Goal: Task Accomplishment & Management: Manage account settings

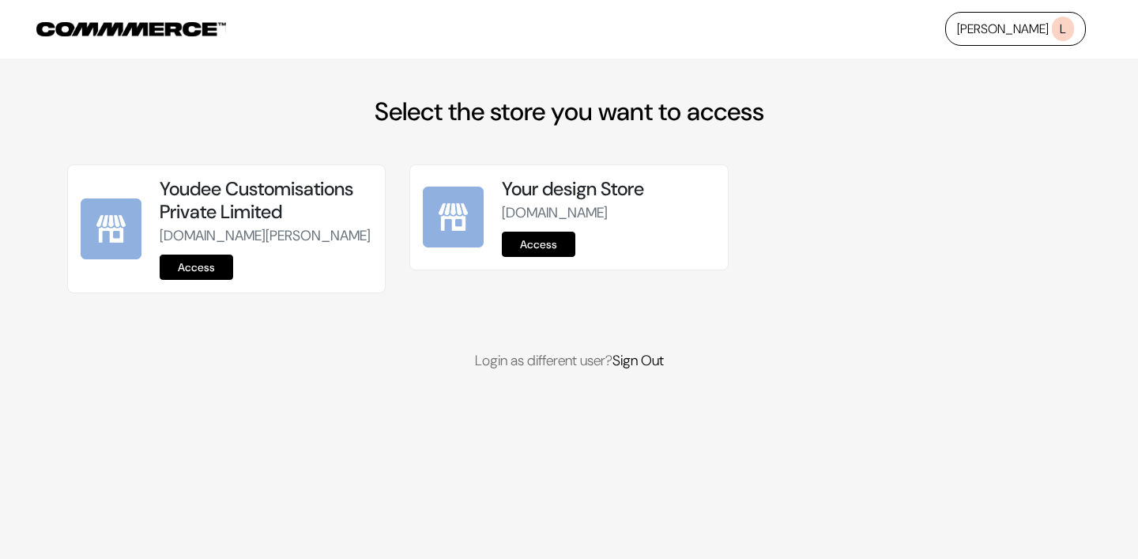
click at [198, 280] on link "Access" at bounding box center [196, 266] width 73 height 25
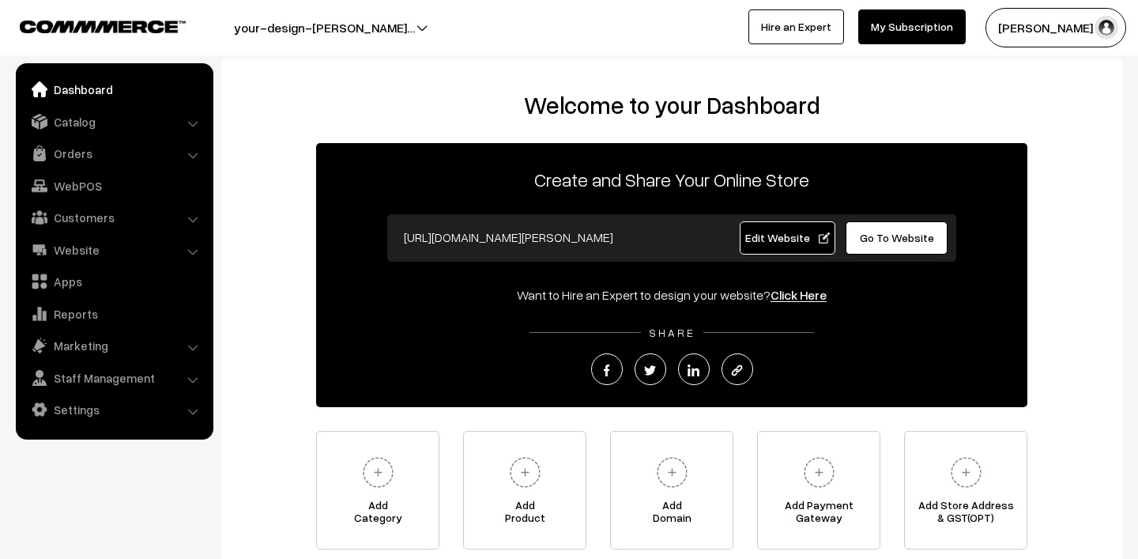
click at [93, 157] on link "Orders" at bounding box center [114, 153] width 188 height 28
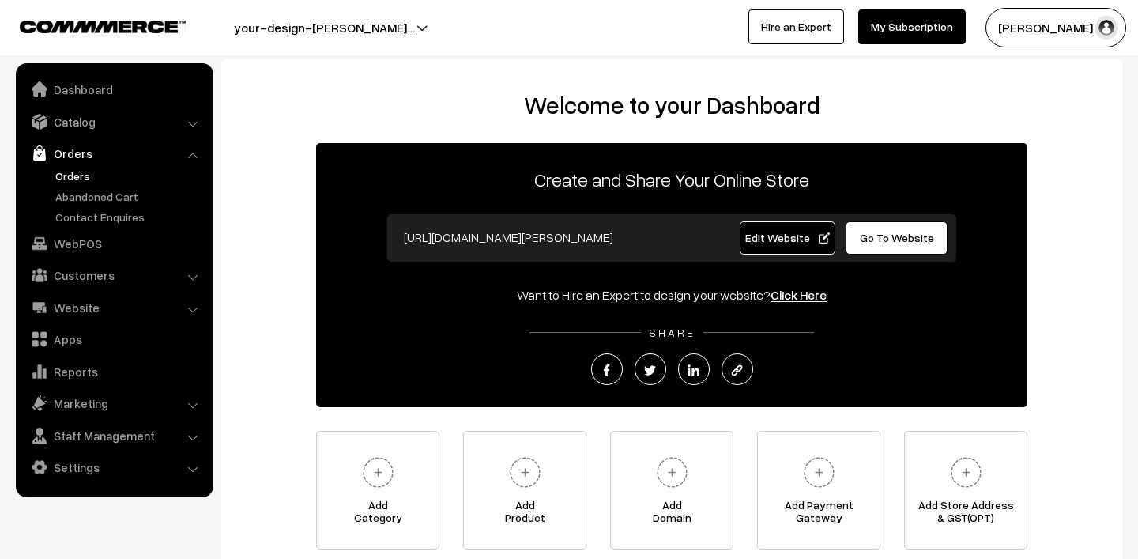
click at [92, 179] on link "Orders" at bounding box center [129, 176] width 156 height 17
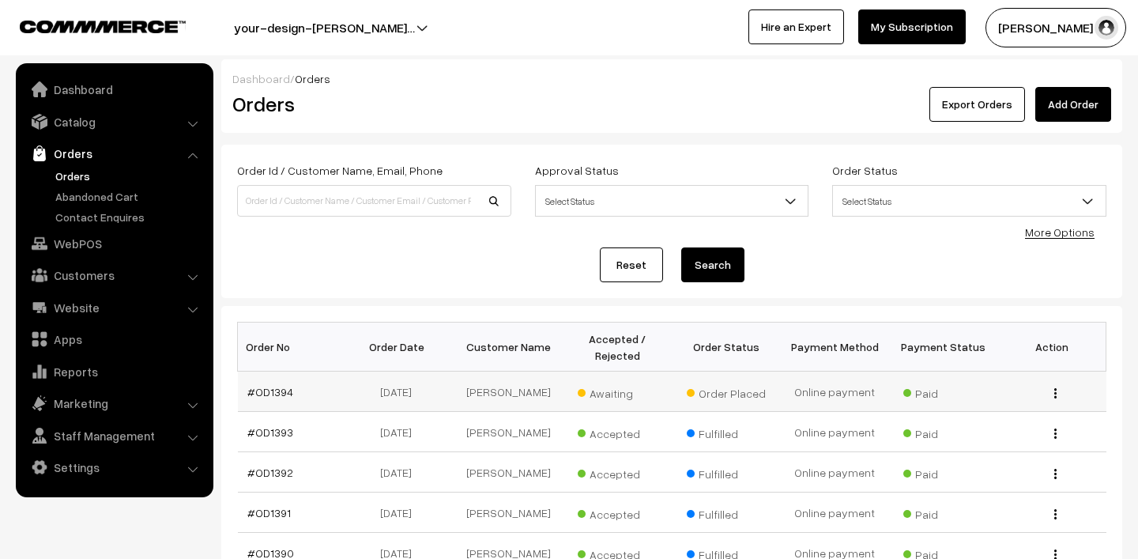
click at [606, 398] on span "Awaiting" at bounding box center [617, 391] width 79 height 21
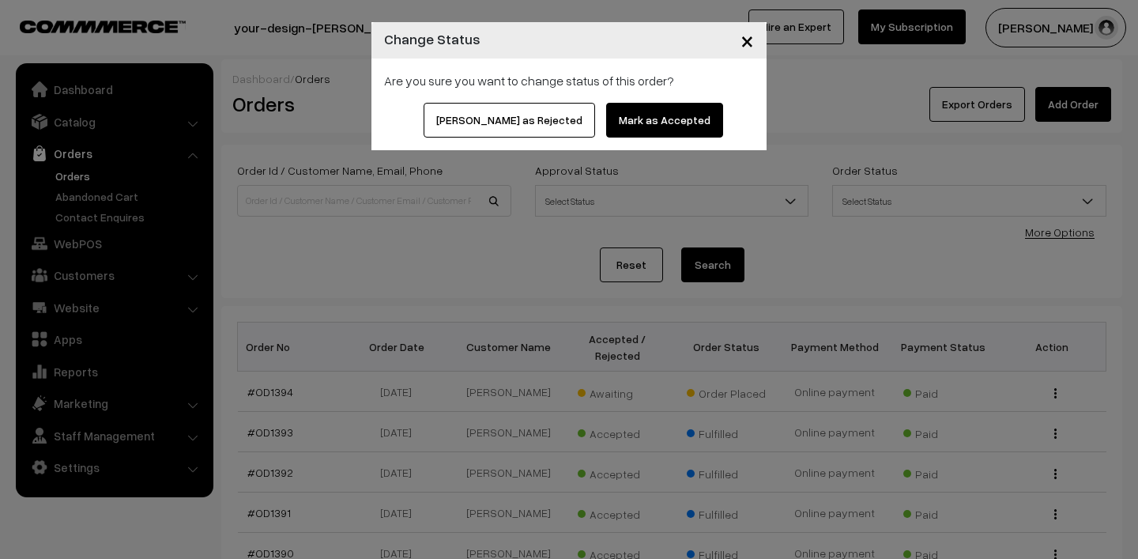
click at [615, 118] on button "Mark as Accepted" at bounding box center [664, 120] width 117 height 35
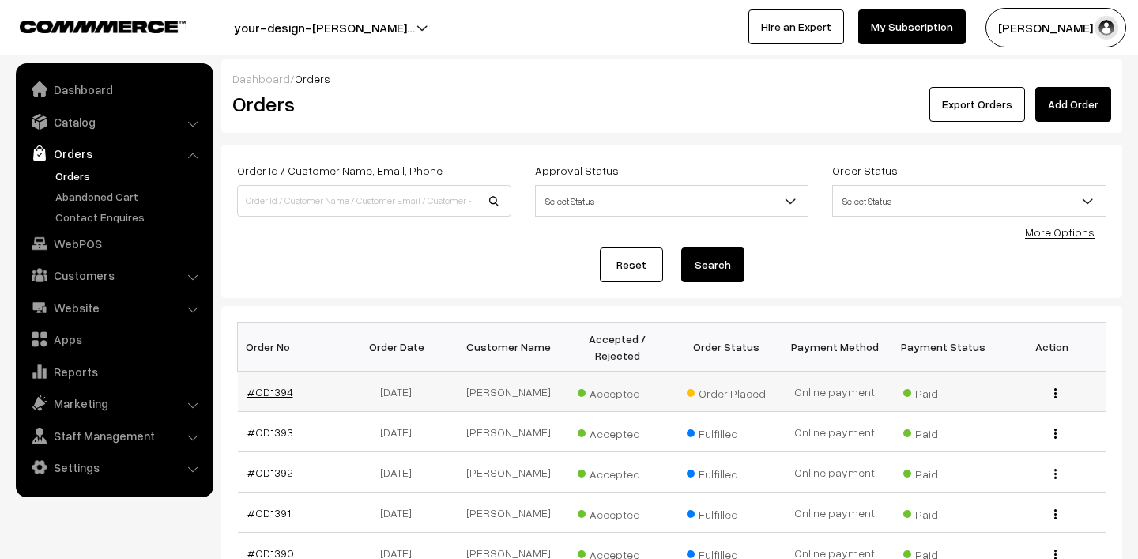
click at [249, 388] on link "#OD1394" at bounding box center [270, 391] width 46 height 13
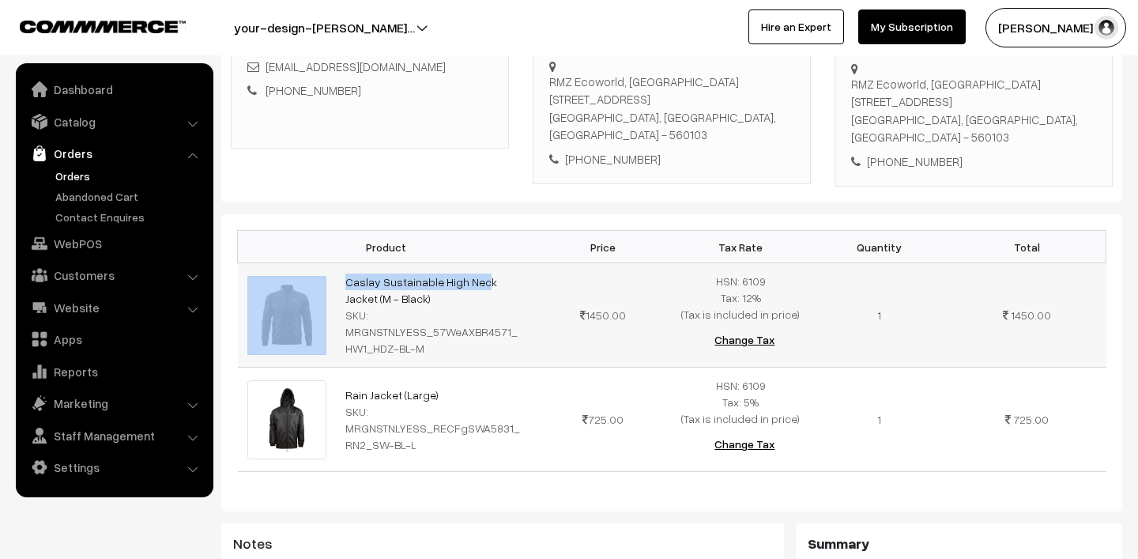
scroll to position [300, 0]
click at [422, 285] on tr "Caslay Sustainable High Neck Jacket (M - Black) SKU: MRGNSTNLYESS_57WeAXBR4571_…" at bounding box center [672, 315] width 869 height 104
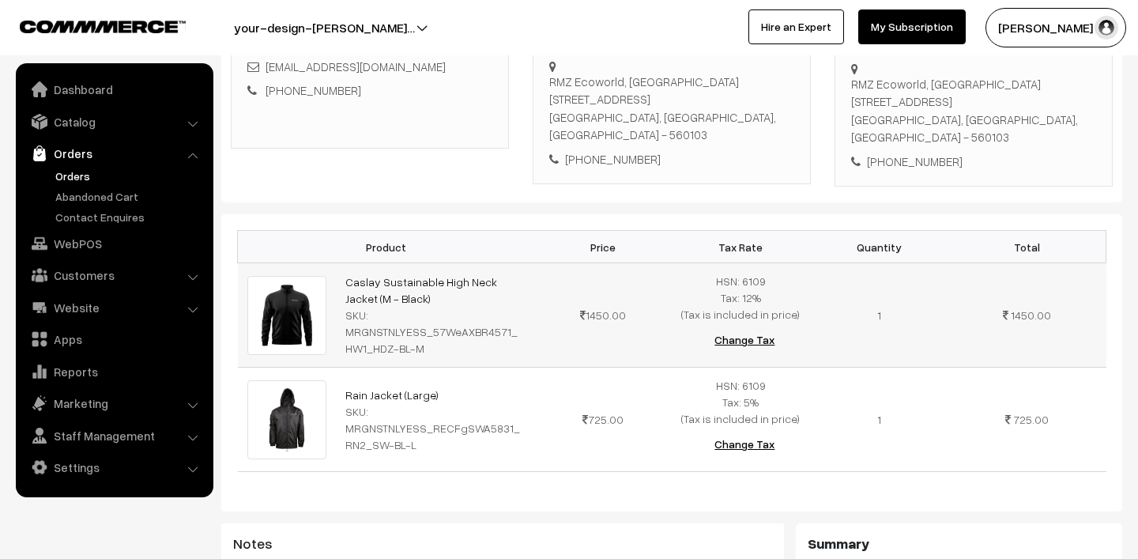
click at [439, 307] on div "SKU: MRGNSTNLYESS_57WeAXBR4571_HW1_HDZ-BL-M" at bounding box center [434, 332] width 179 height 50
drag, startPoint x: 344, startPoint y: 257, endPoint x: 413, endPoint y: 281, distance: 72.7
click at [413, 281] on td "Caslay Sustainable High Neck Jacket (M - Black) SKU: MRGNSTNLYESS_57WeAXBR4571_…" at bounding box center [435, 315] width 198 height 104
copy link "Caslay Sustainable High Neck Jacket (M - Black)"
drag, startPoint x: 334, startPoint y: 375, endPoint x: 458, endPoint y: 375, distance: 123.3
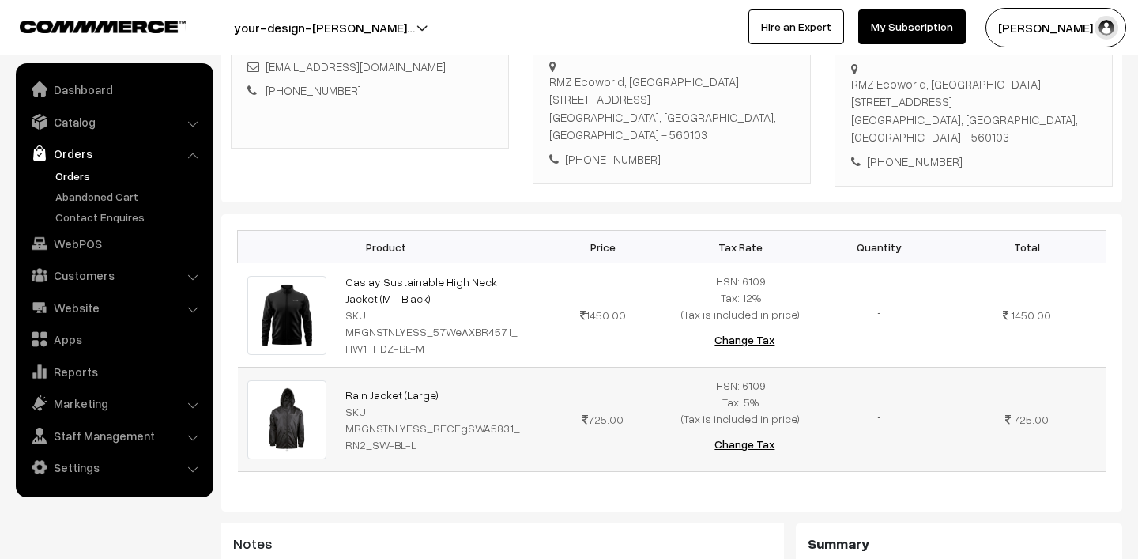
click at [458, 375] on tr "Rain Jacket (Large) SKU: MRGNSTNLYESS_RECFgSWA5831_RN2_SW-BL-L 725.00" at bounding box center [672, 419] width 869 height 104
copy tr "Rain Jacket (Large)"
click at [73, 179] on link "Orders" at bounding box center [129, 176] width 156 height 17
